Goal: Task Accomplishment & Management: Complete application form

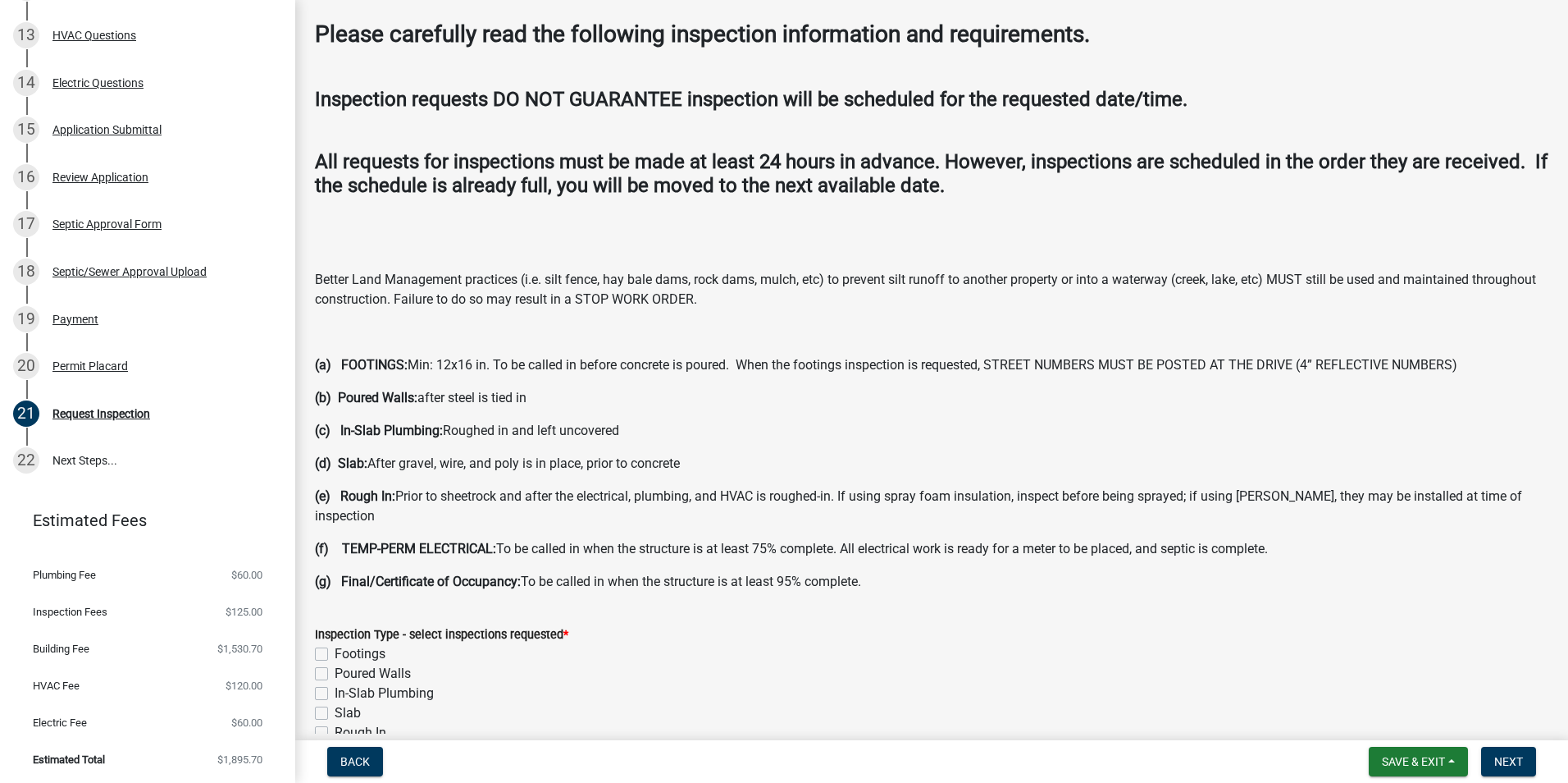
scroll to position [246, 0]
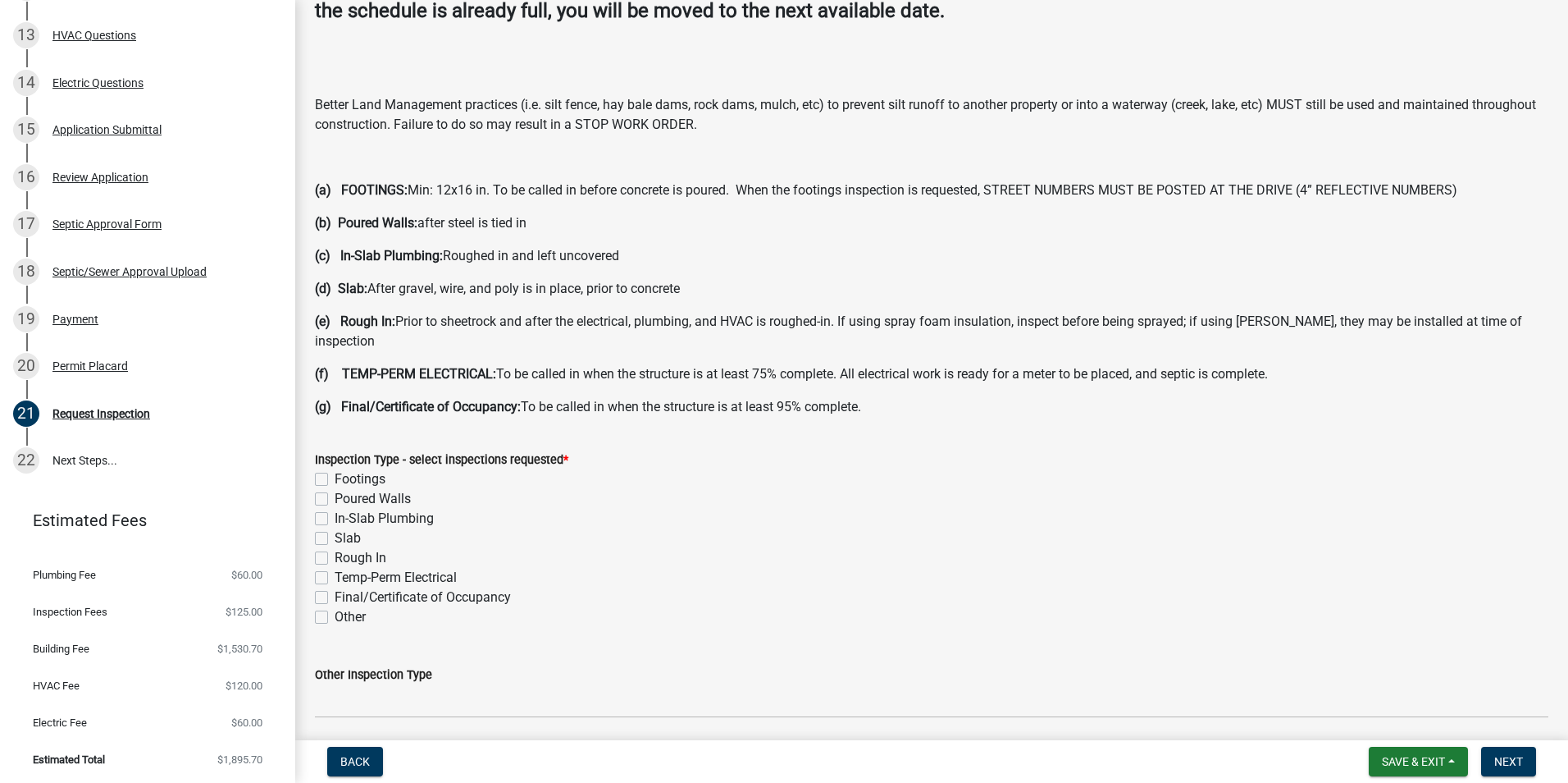
click at [334, 528] on label "Slab" at bounding box center [347, 538] width 26 height 20
click at [334, 528] on input "Slab" at bounding box center [339, 533] width 11 height 11
checkbox input "true"
checkbox input "false"
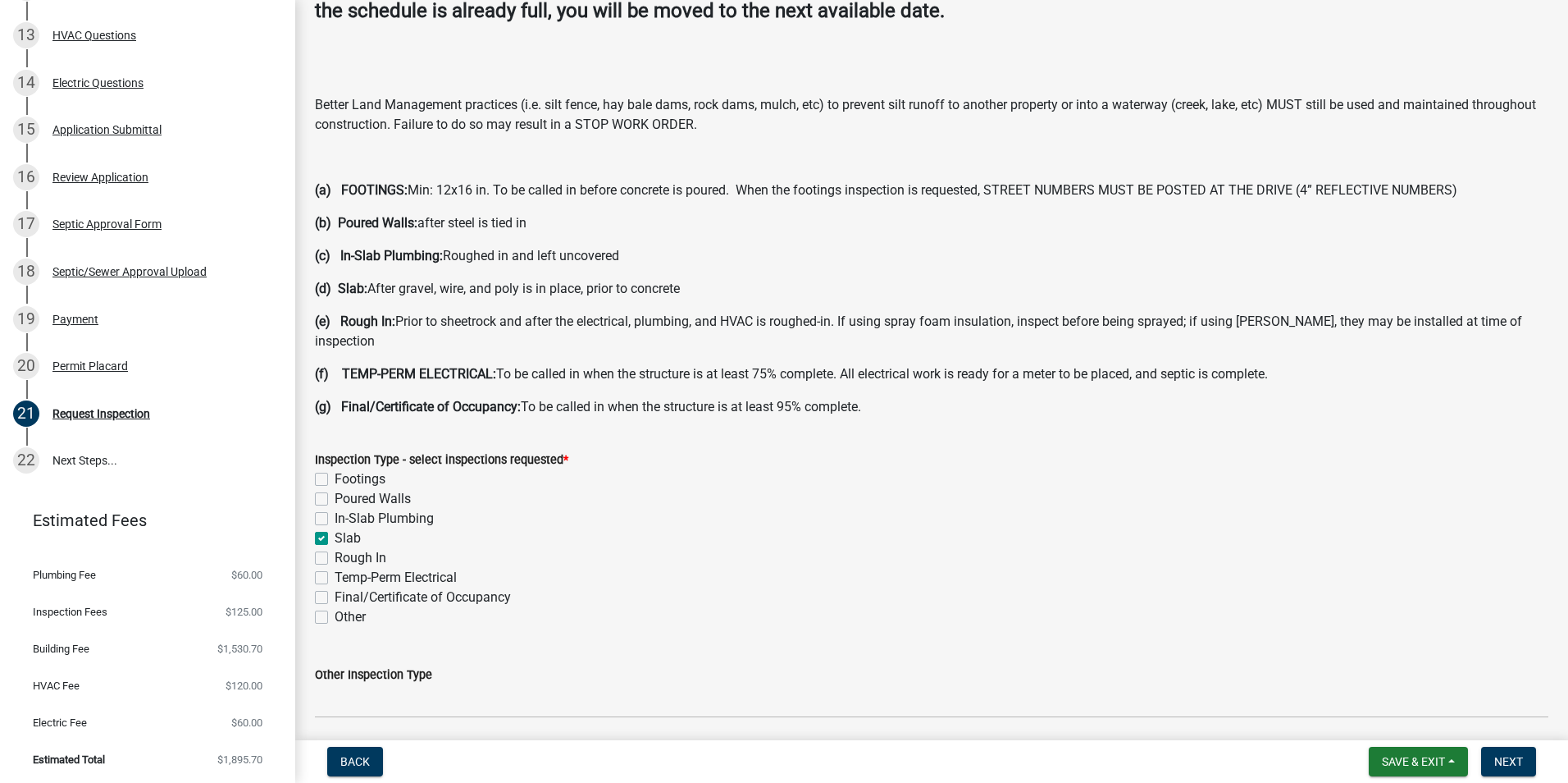
checkbox input "false"
checkbox input "true"
checkbox input "false"
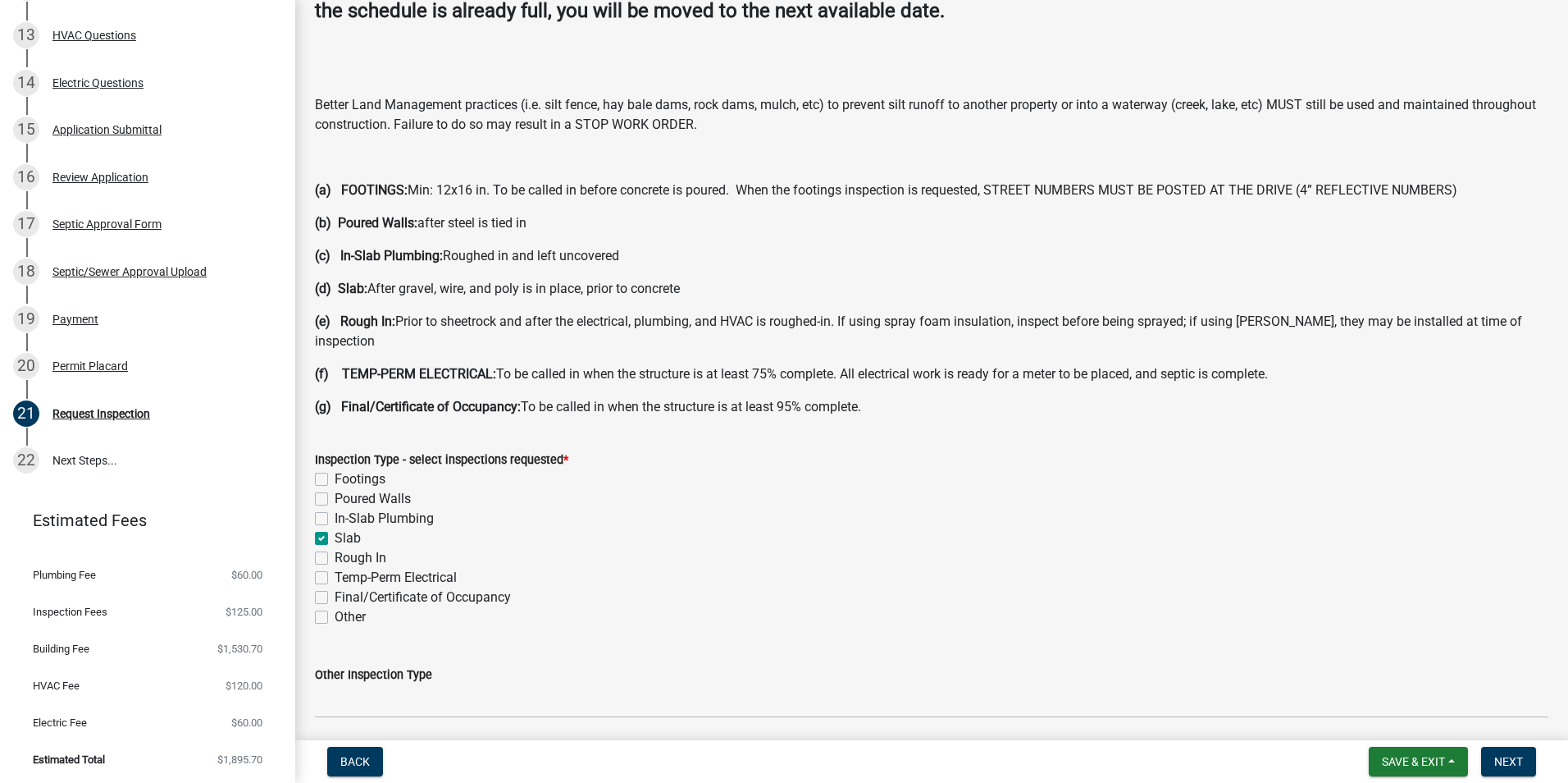
checkbox input "false"
click at [328, 508] on div "In-Slab Plumbing" at bounding box center [930, 518] width 1233 height 20
click at [308, 503] on div "Inspection Type - select inspections requested * Footings Poured Walls In-Slab …" at bounding box center [931, 527] width 1258 height 197
click at [334, 508] on label "In-Slab Plumbing" at bounding box center [383, 518] width 99 height 20
click at [334, 508] on input "In-Slab Plumbing" at bounding box center [339, 513] width 11 height 11
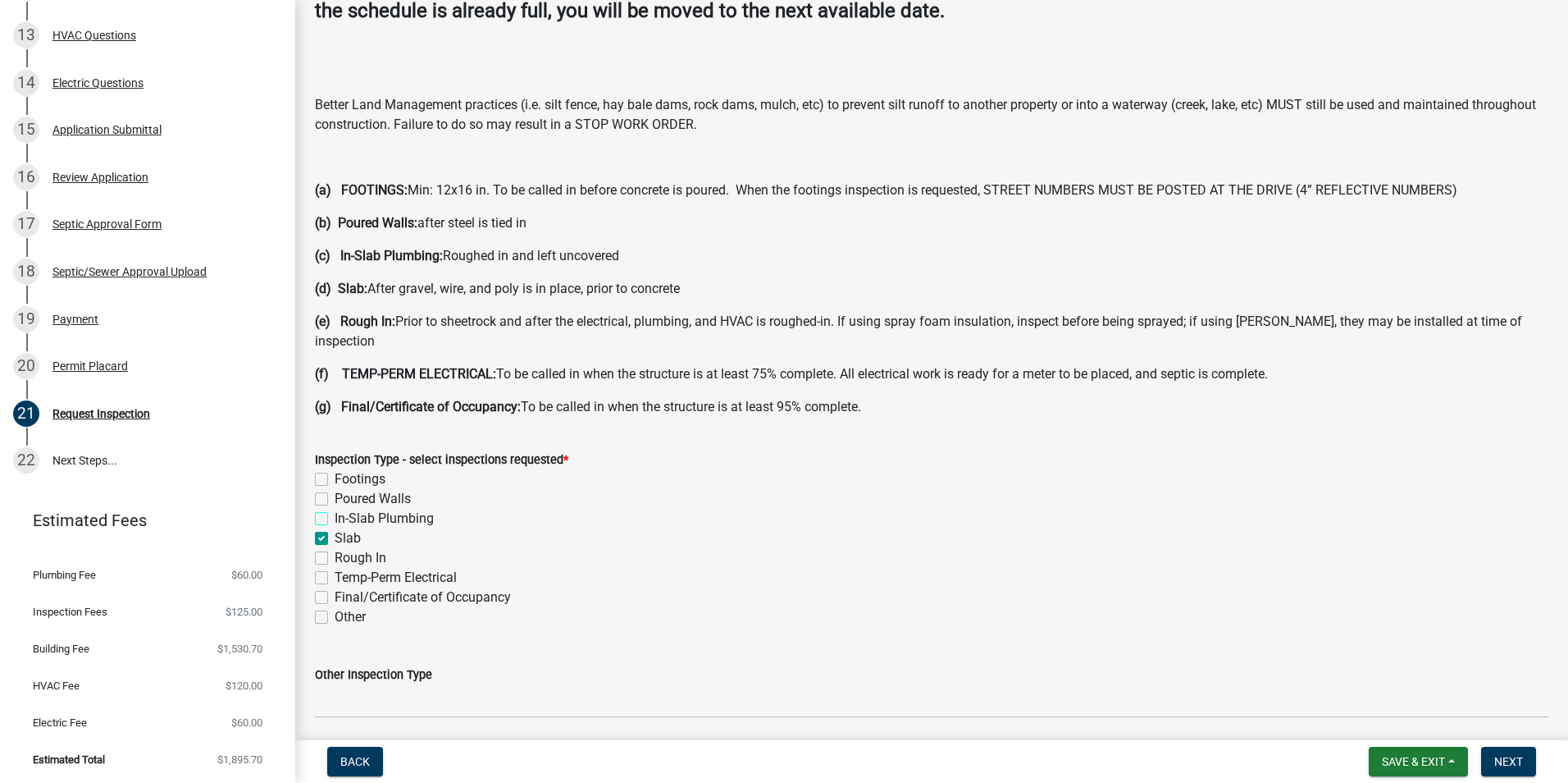
checkbox input "true"
checkbox input "false"
checkbox input "true"
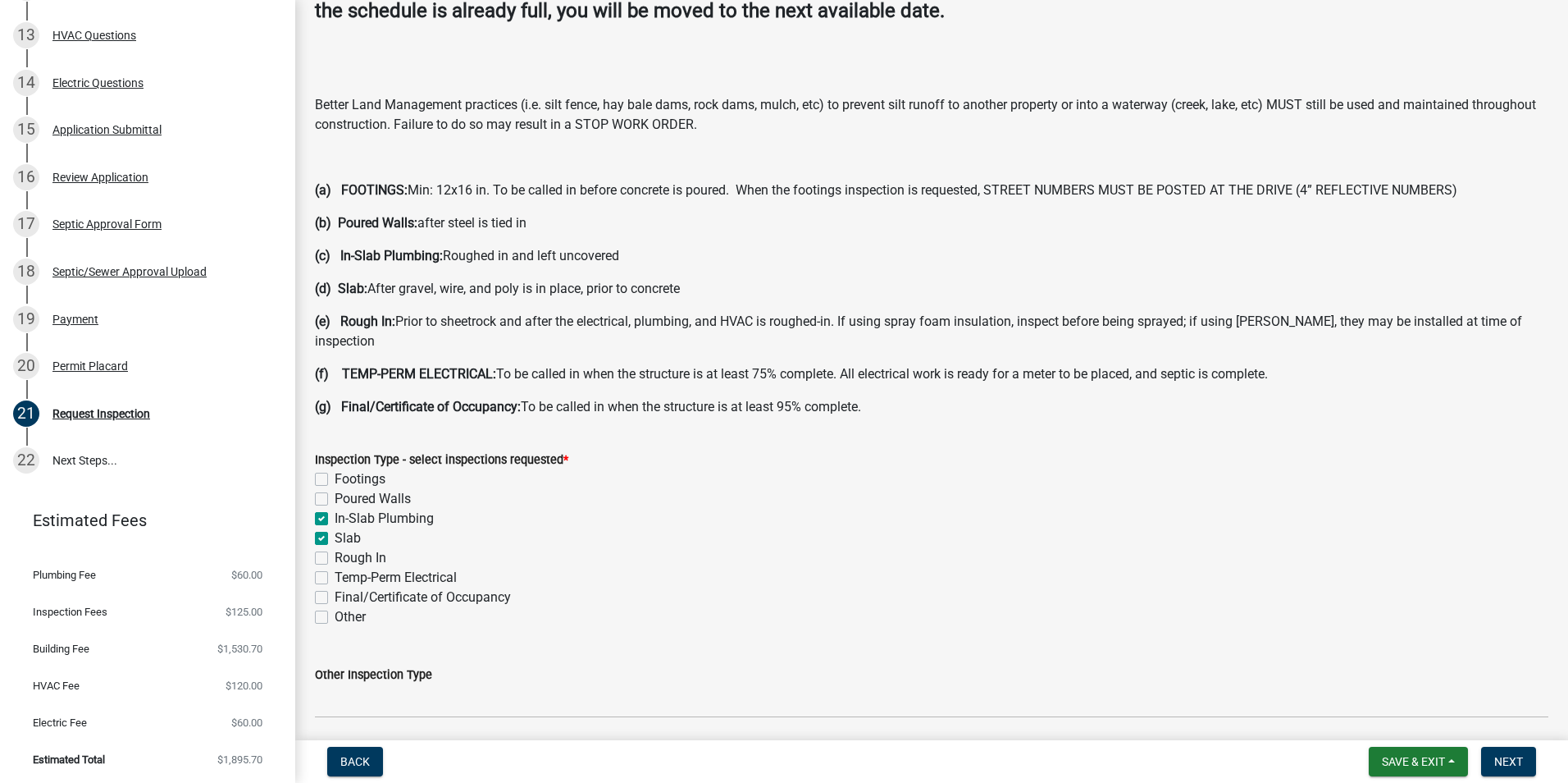
checkbox input "false"
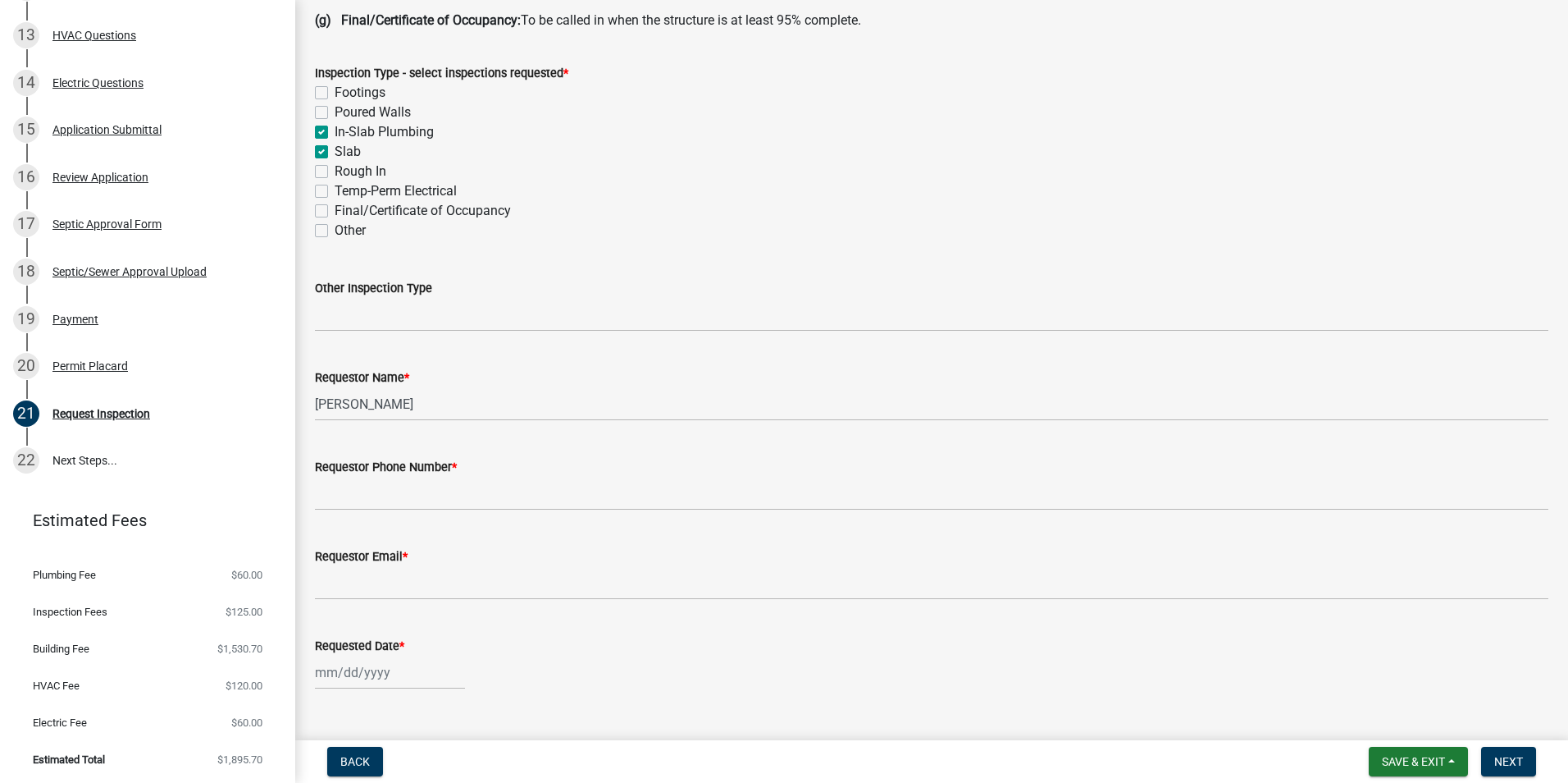
scroll to position [738, 0]
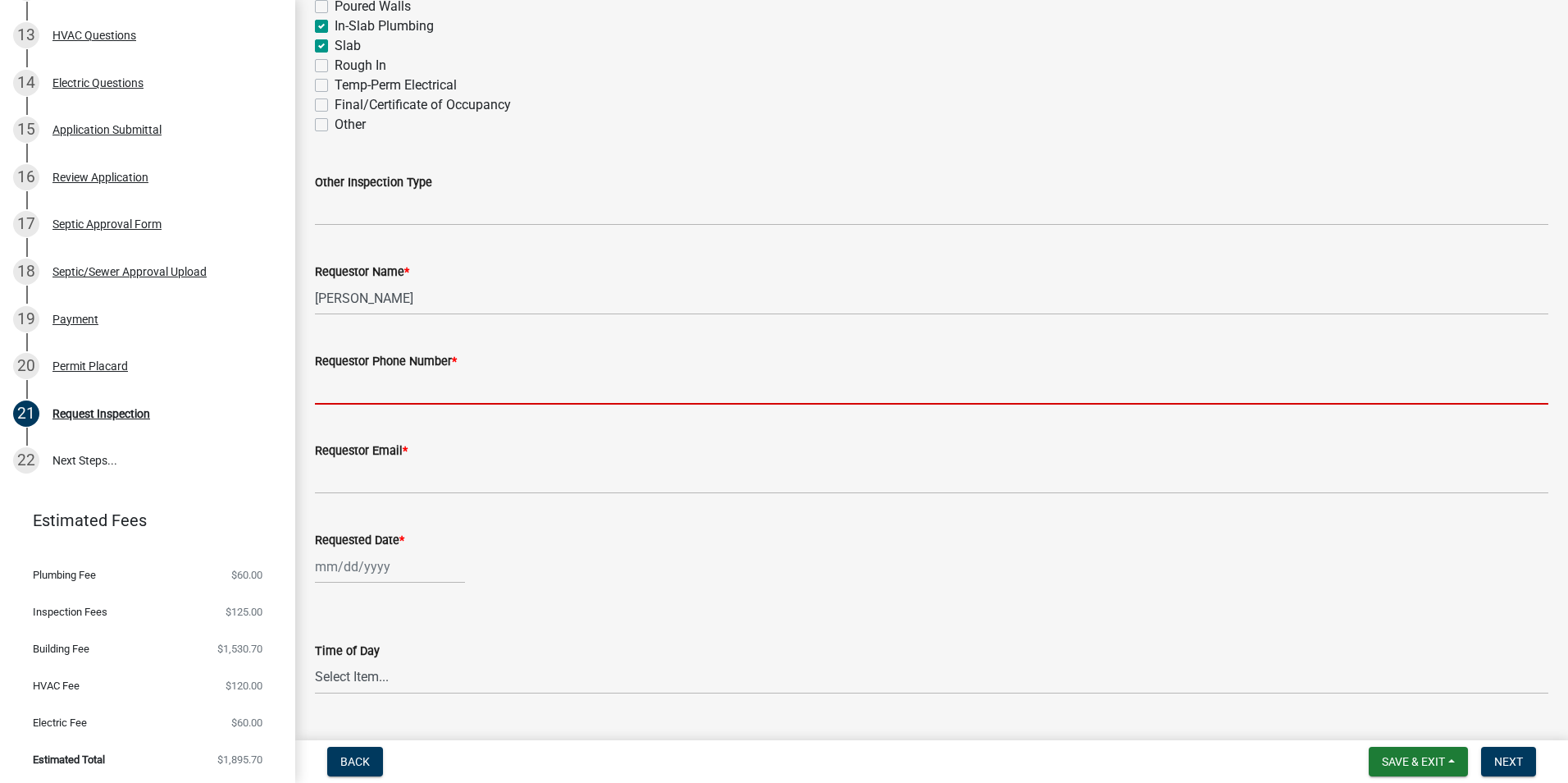
click at [404, 371] on input "Requestor Phone Number *" at bounding box center [930, 388] width 1233 height 34
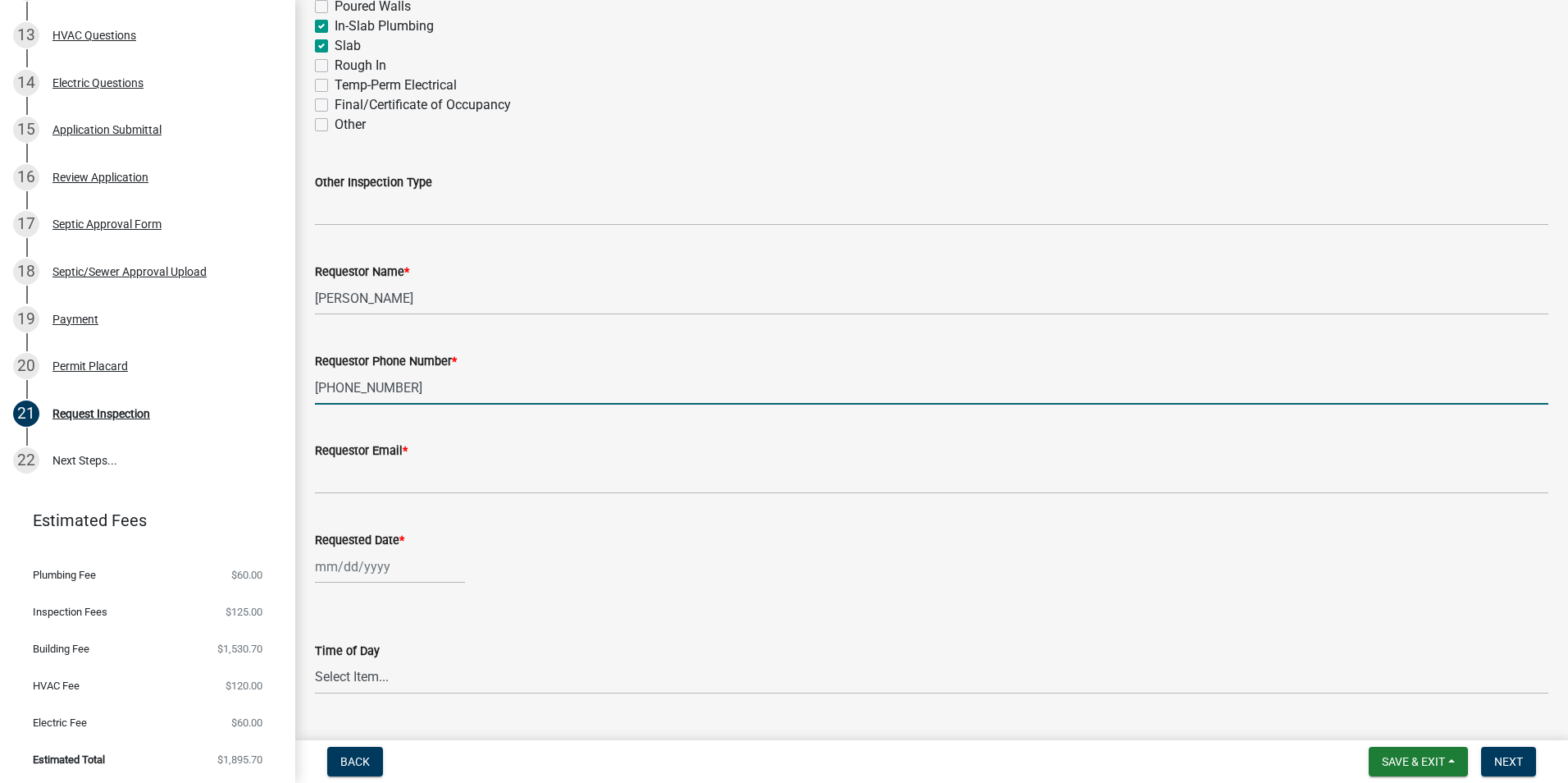
type input "[PHONE_NUMBER]"
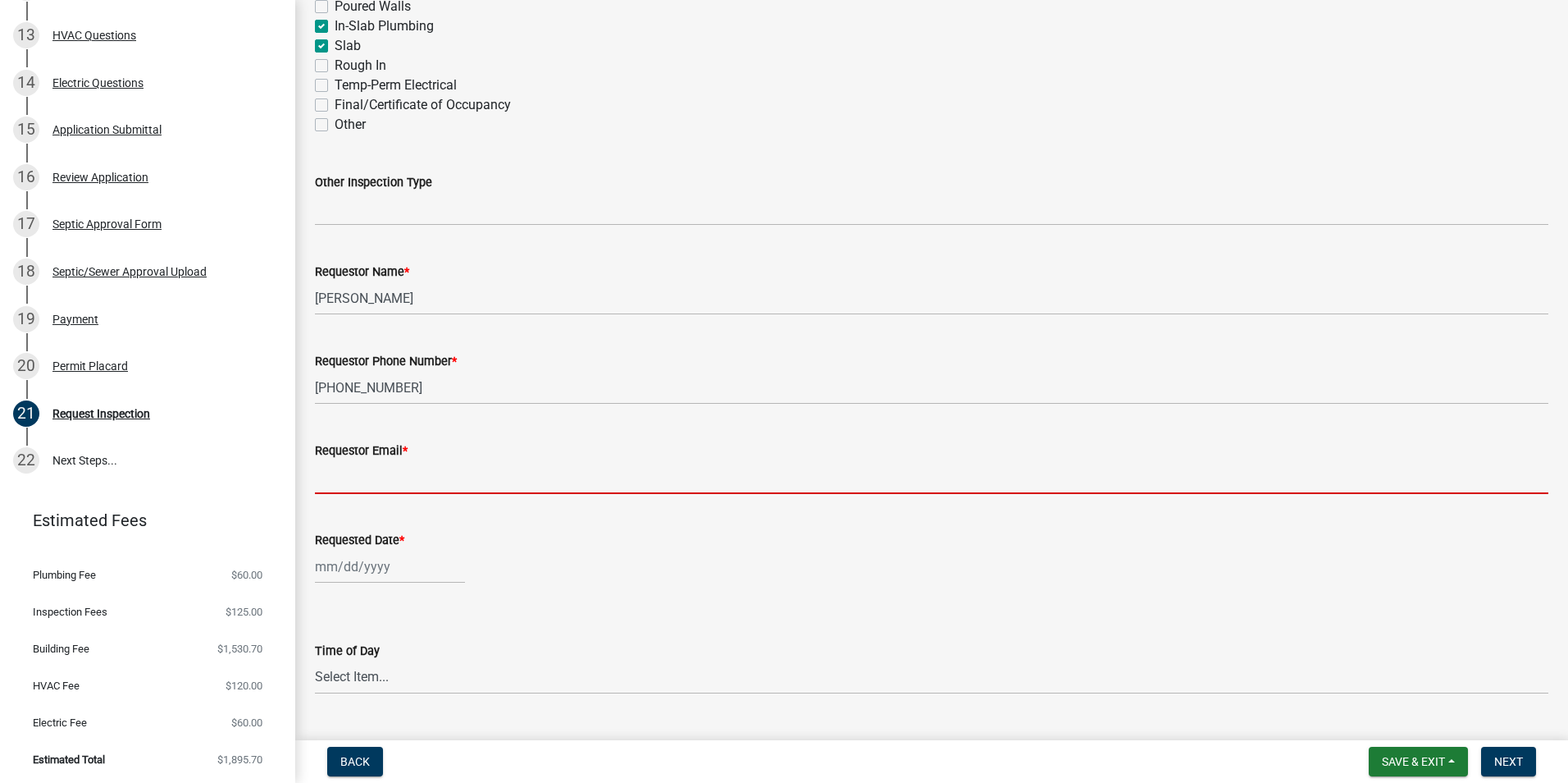
click at [338, 466] on input "Requestor Email *" at bounding box center [930, 477] width 1233 height 34
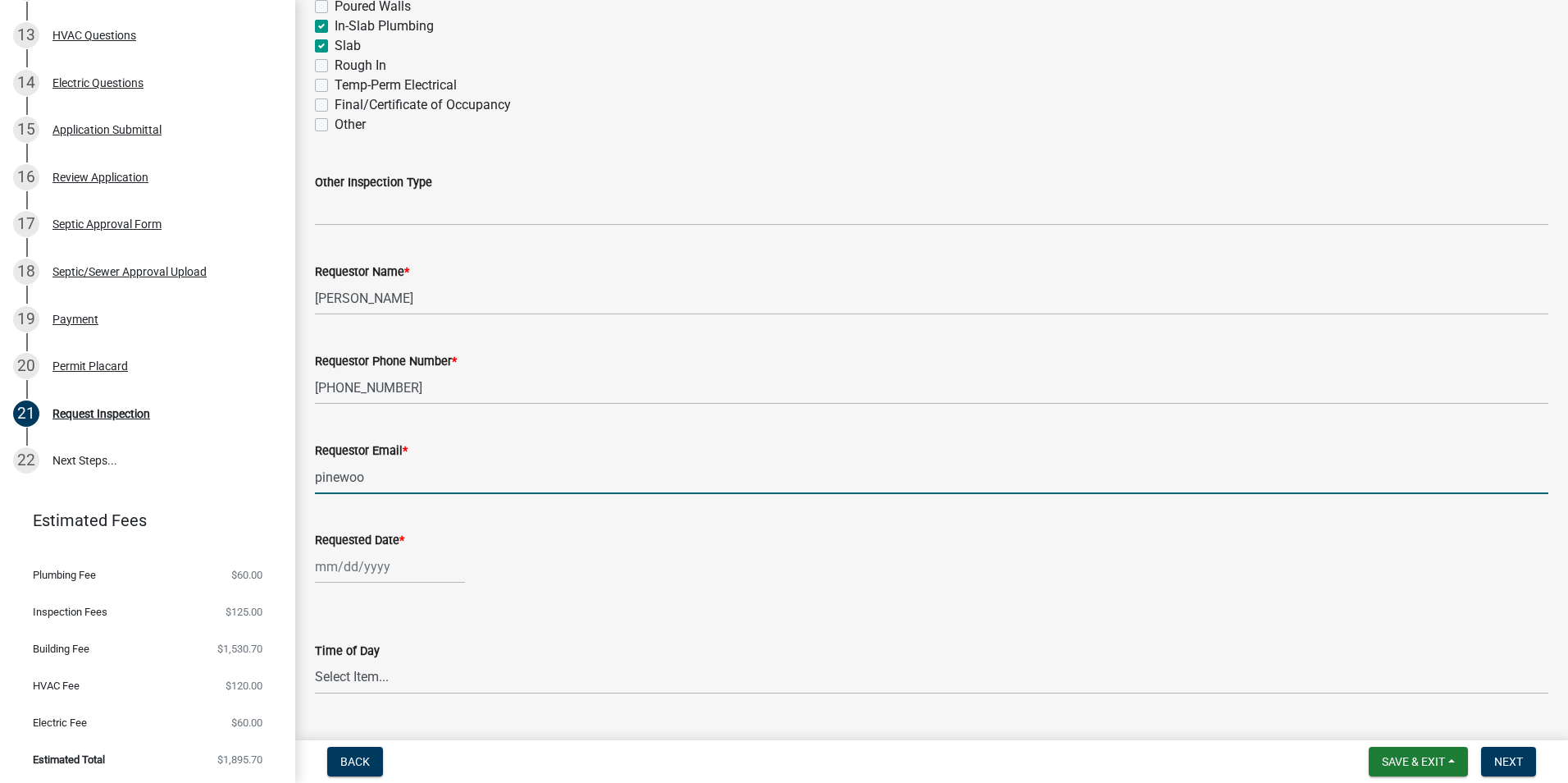
type input "[EMAIL_ADDRESS][DOMAIN_NAME]"
click at [380, 553] on div at bounding box center [389, 566] width 150 height 34
select select "9"
select select "2025"
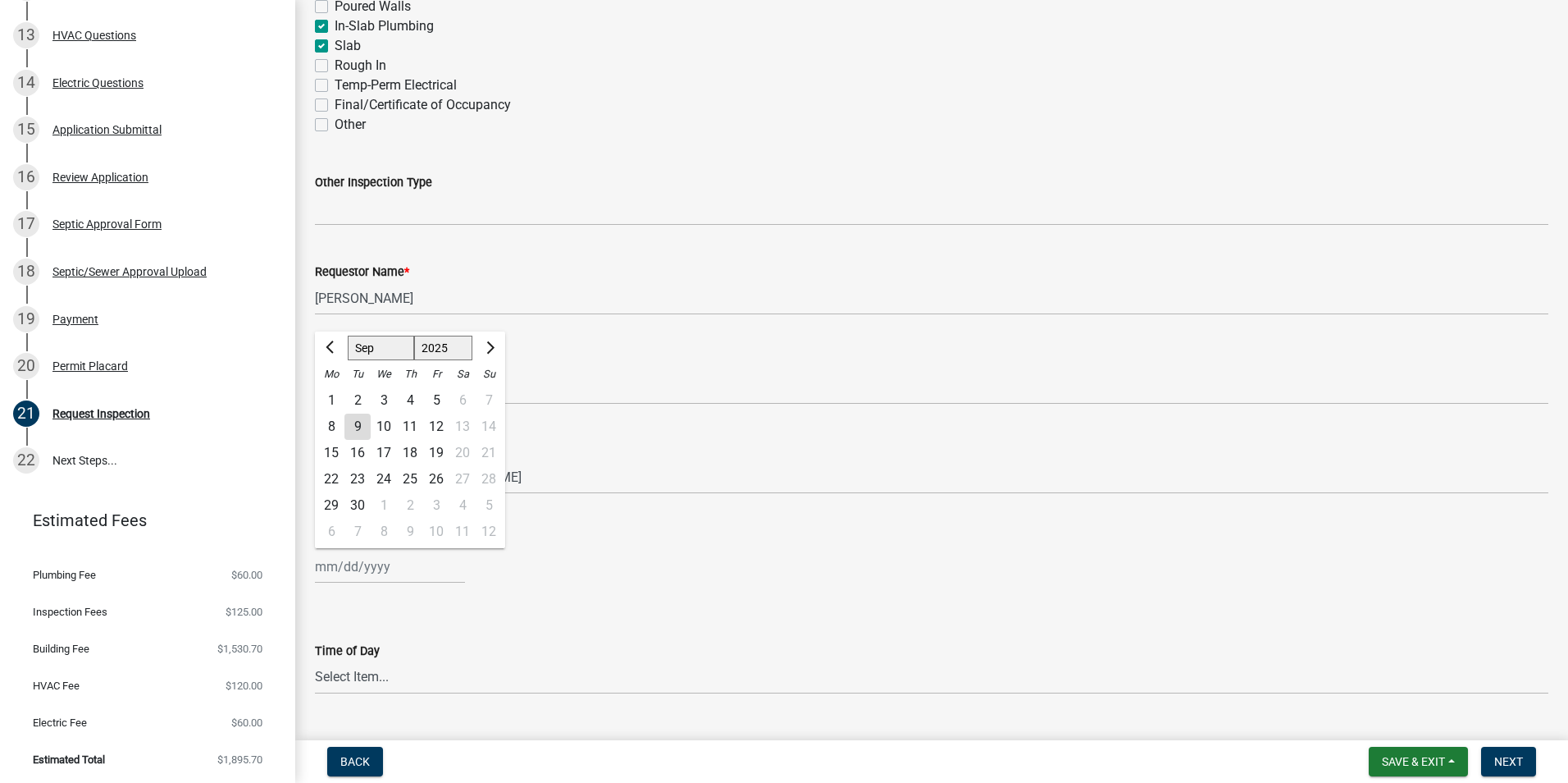
click at [365, 413] on div "9" at bounding box center [357, 426] width 26 height 26
type input "[DATE]"
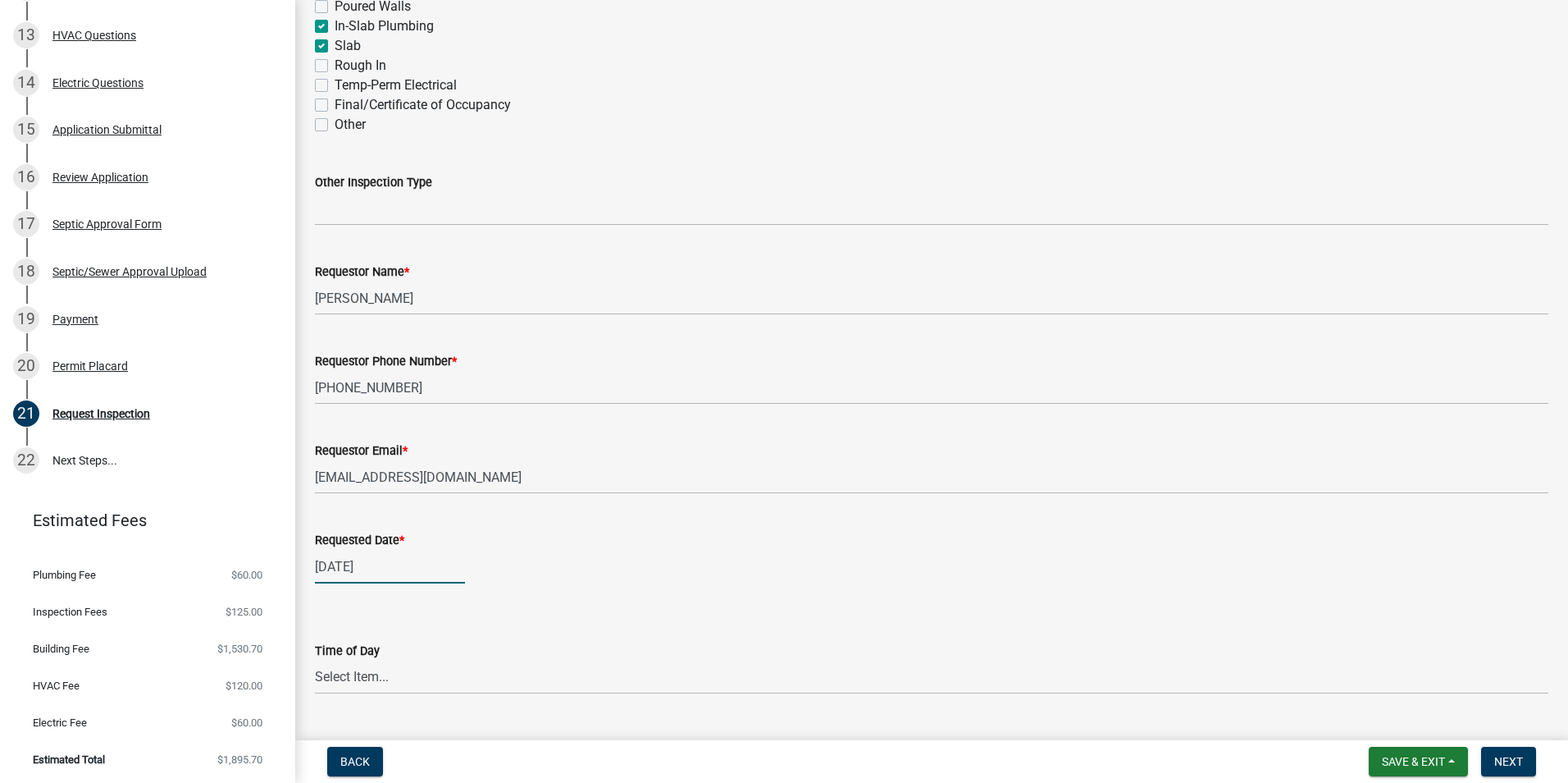
click at [339, 549] on div "[DATE]" at bounding box center [389, 566] width 150 height 34
select select "9"
select select "2025"
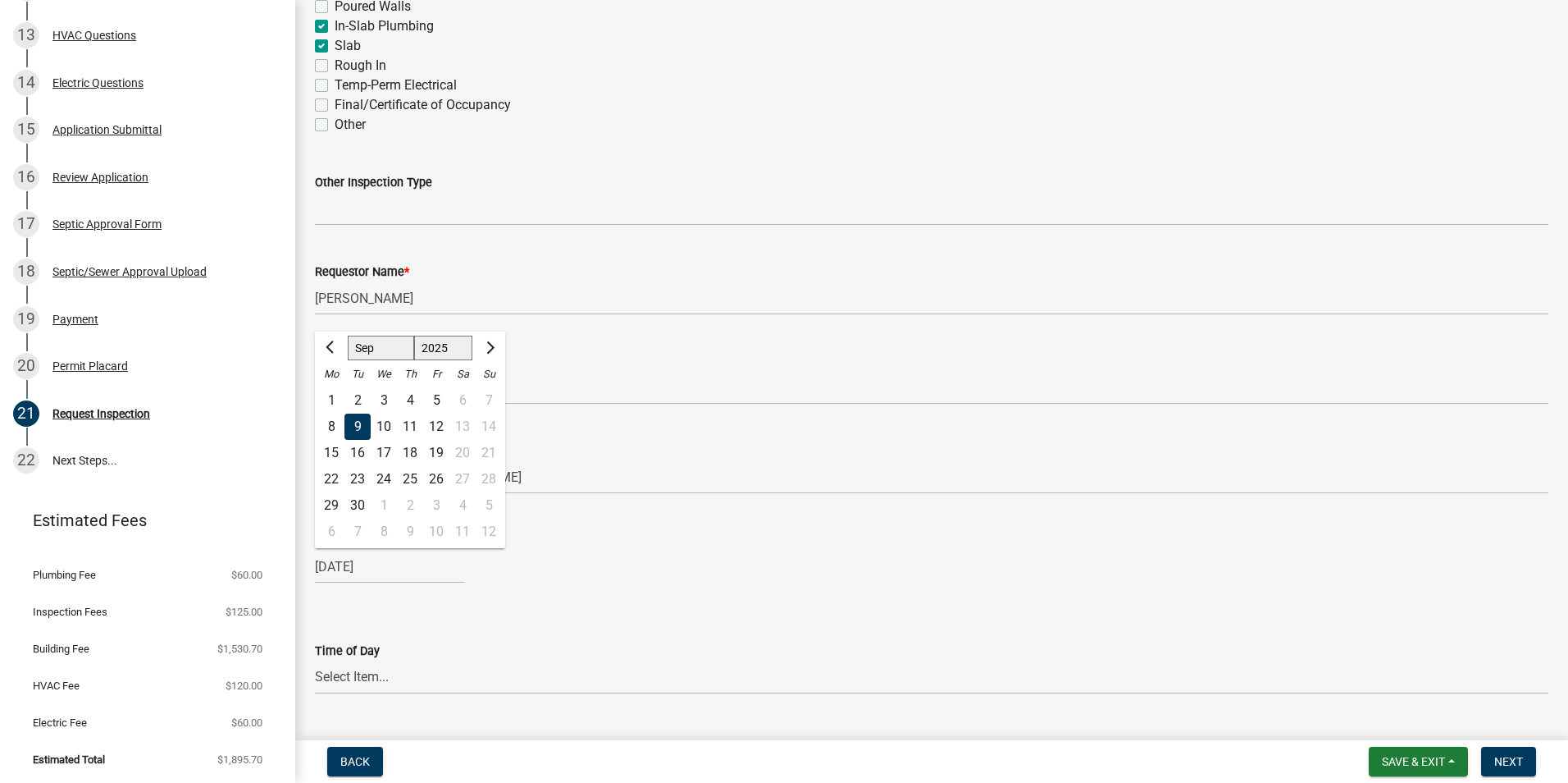
click at [385, 413] on div "10" at bounding box center [383, 426] width 26 height 26
type input "[DATE]"
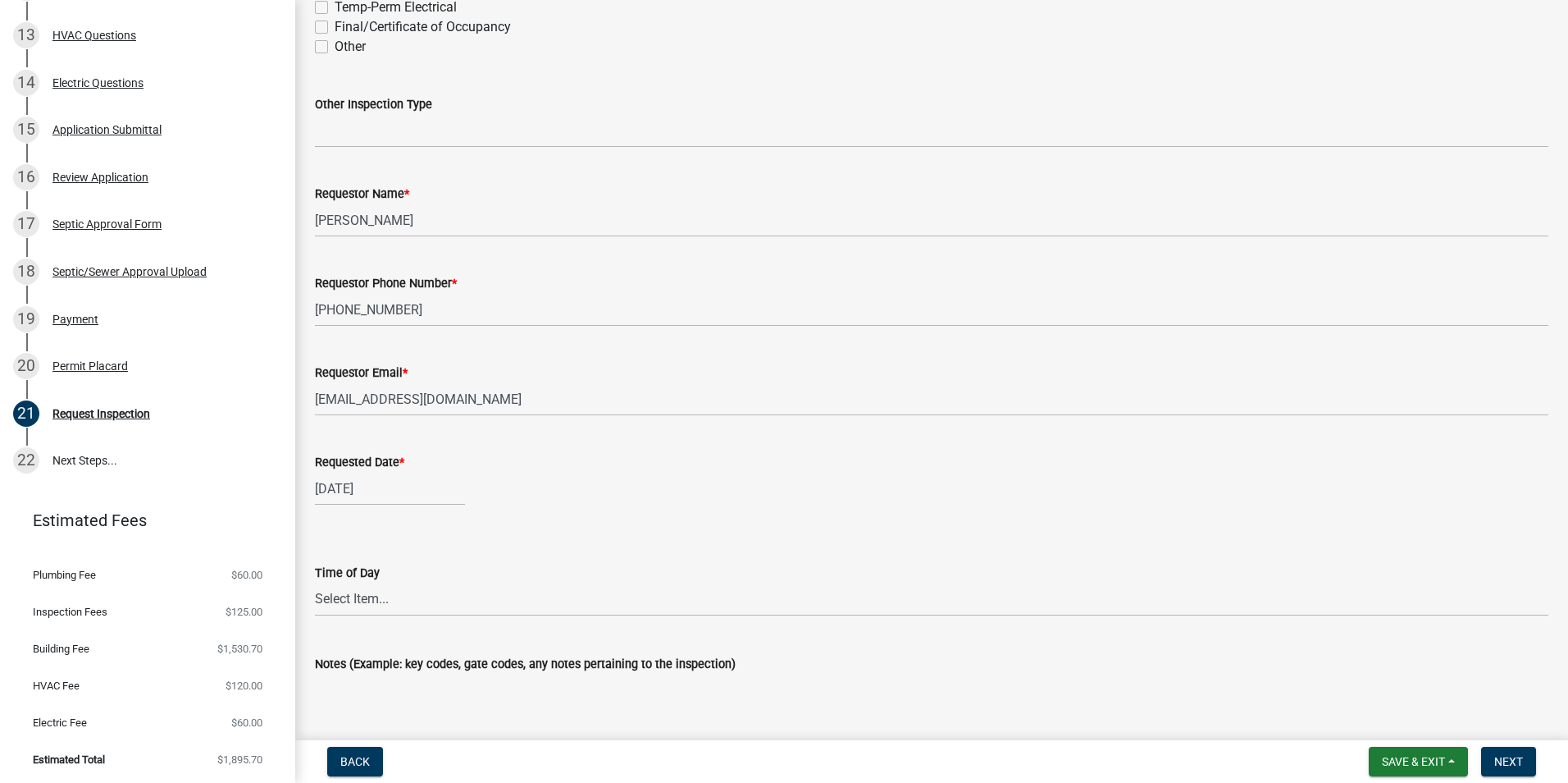
scroll to position [891, 0]
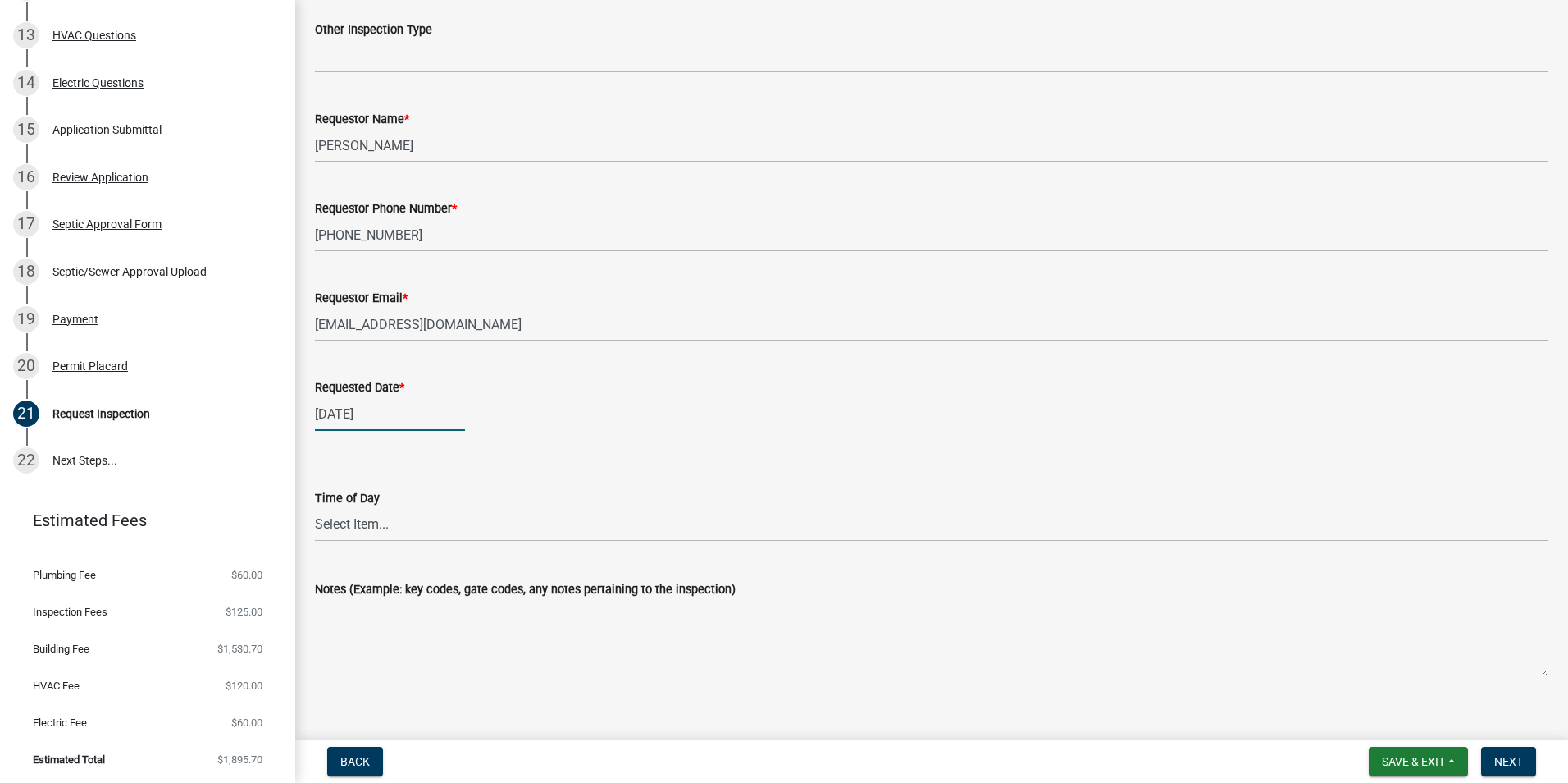
click at [366, 397] on div "[DATE]" at bounding box center [389, 414] width 150 height 34
select select "9"
select select "2025"
click at [691, 378] on div "Requested Date *" at bounding box center [930, 388] width 1233 height 20
click at [396, 507] on select "Select Item... AM PM" at bounding box center [930, 524] width 1233 height 34
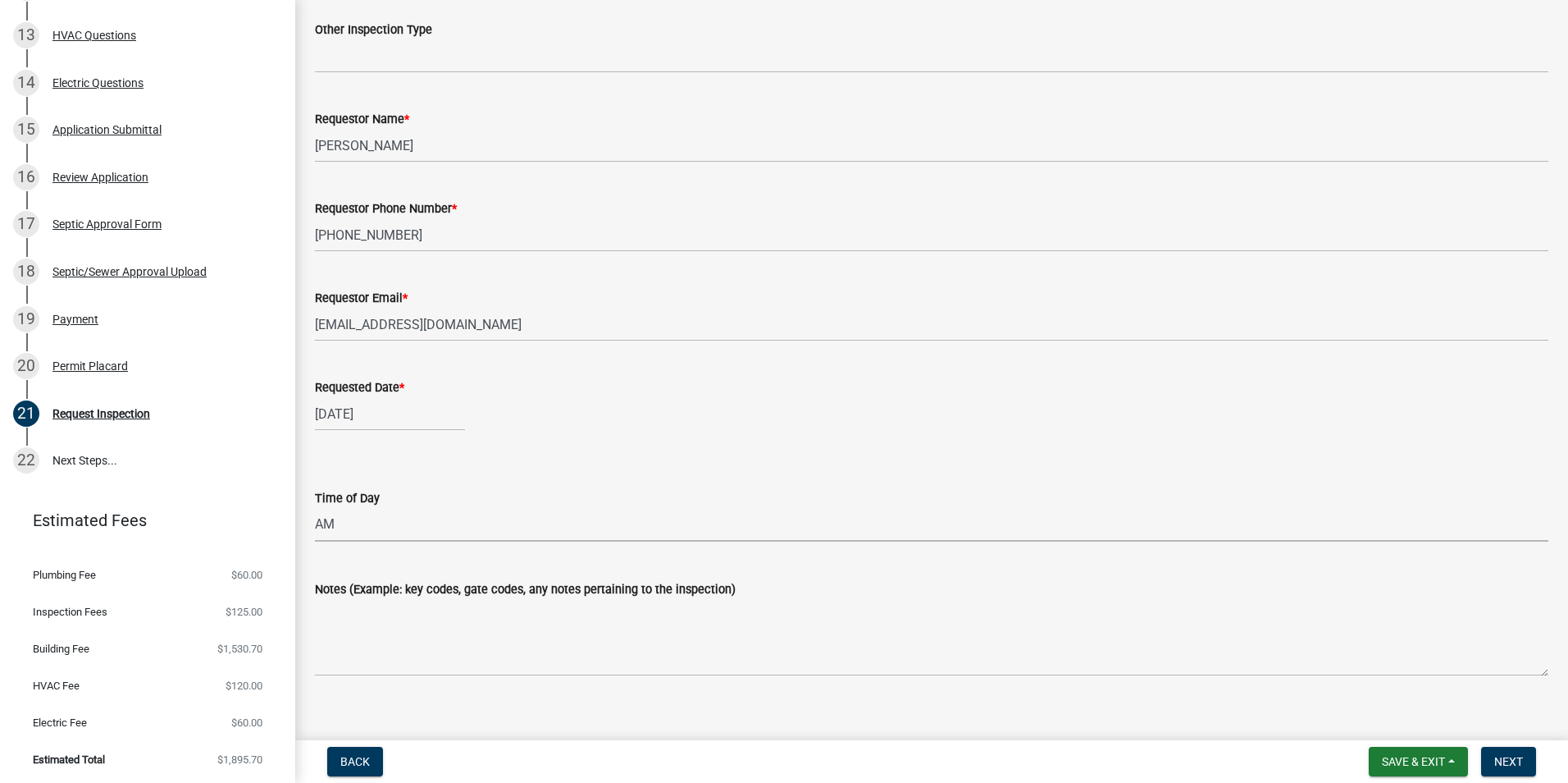
click at [314, 507] on select "Select Item... AM PM" at bounding box center [930, 524] width 1233 height 34
select select "4c4e8191-ceb8-4177-b68b-399ee9b11ccd"
click at [1515, 767] on span "Next" at bounding box center [1508, 761] width 29 height 13
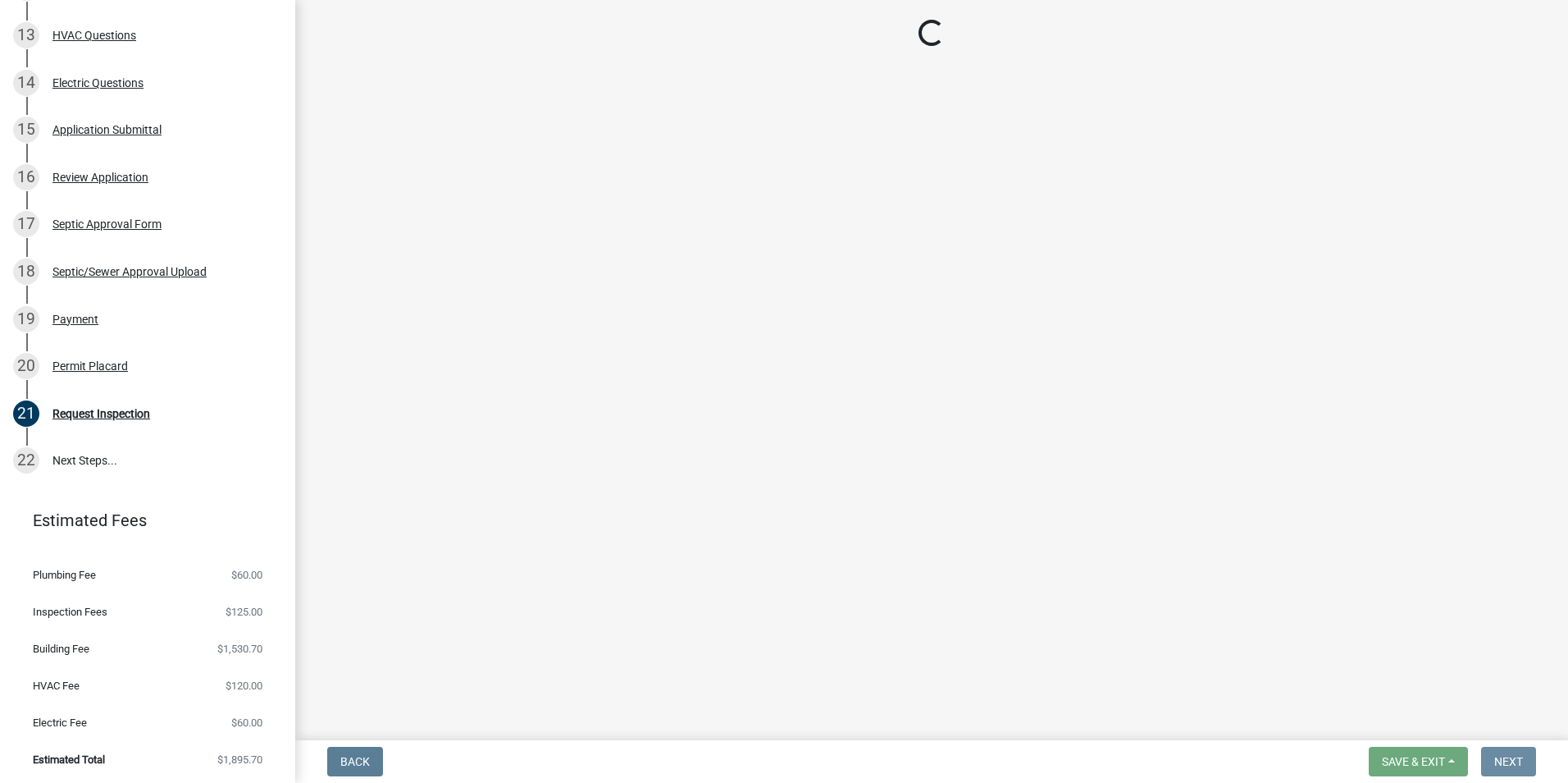
scroll to position [0, 0]
